Goal: Use online tool/utility: Use online tool/utility

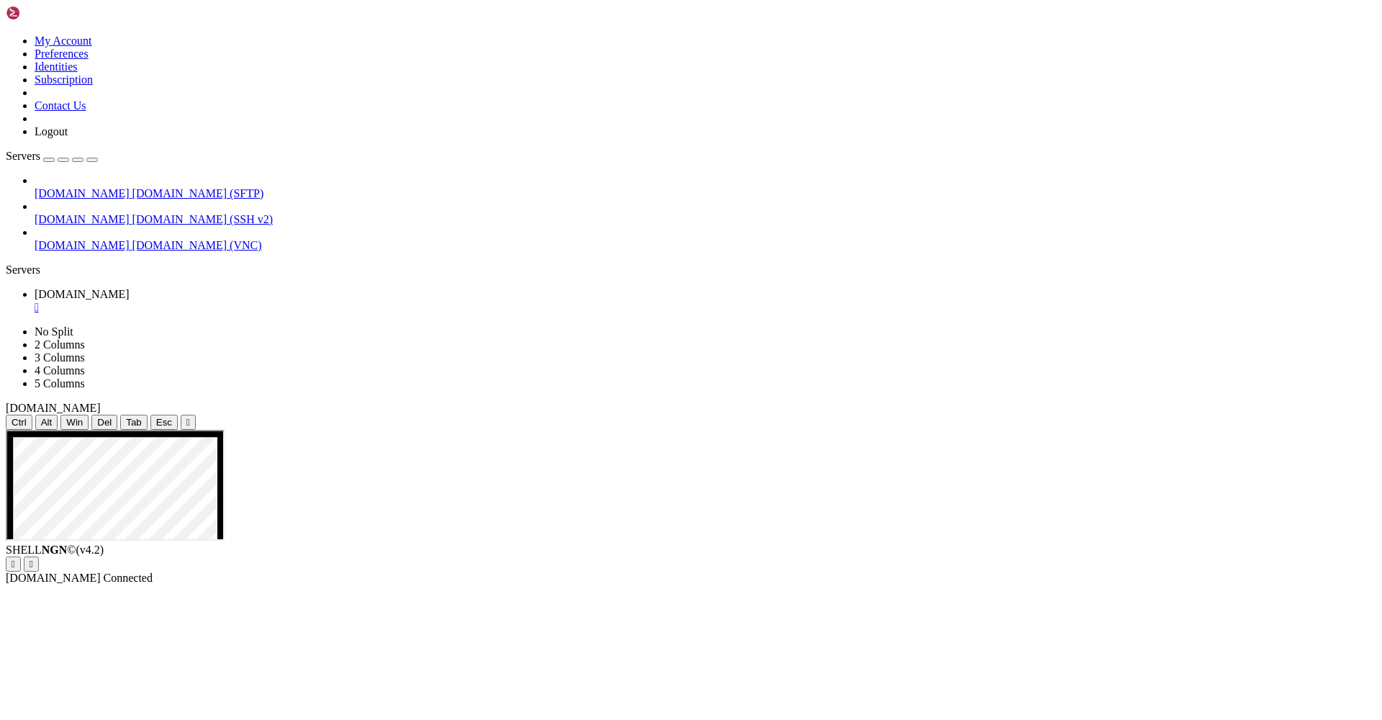
drag, startPoint x: 739, startPoint y: 741, endPoint x: 783, endPoint y: 741, distance: 43.9
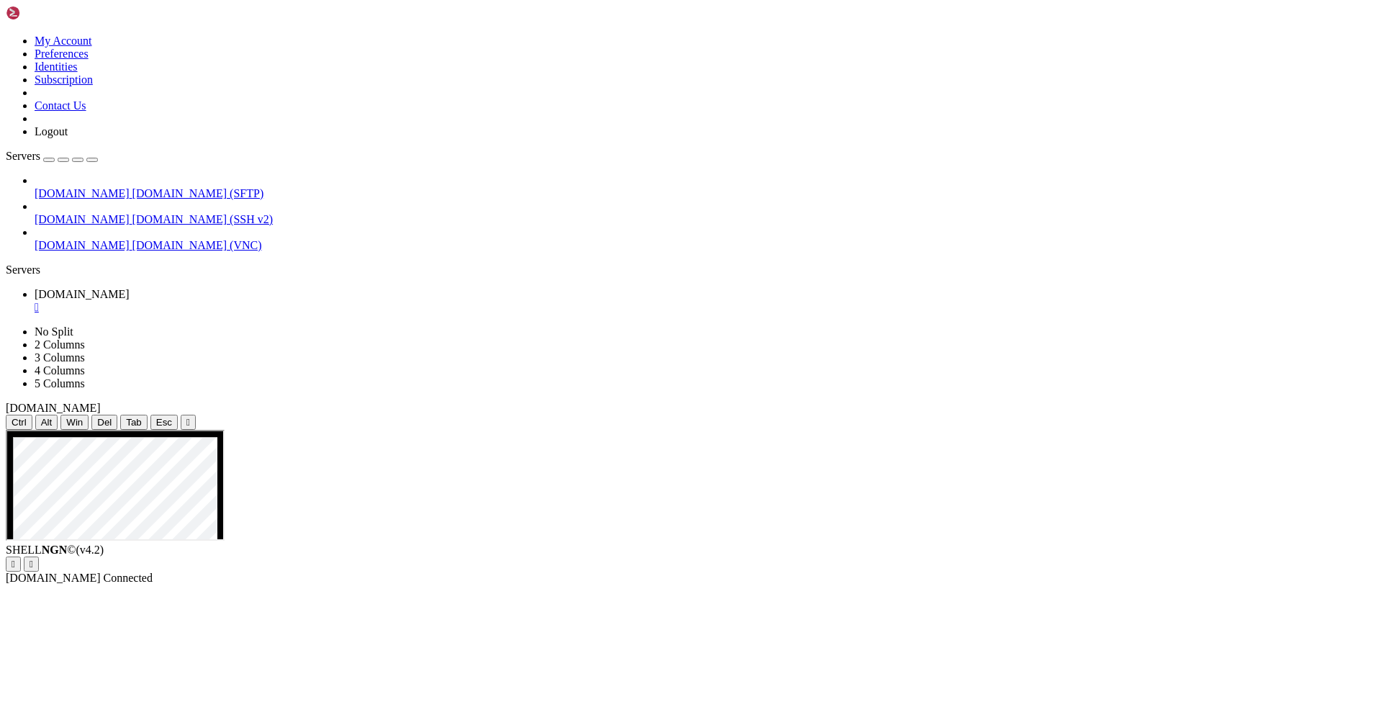
drag, startPoint x: 699, startPoint y: 697, endPoint x: 737, endPoint y: 719, distance: 44.2
